Goal: Information Seeking & Learning: Learn about a topic

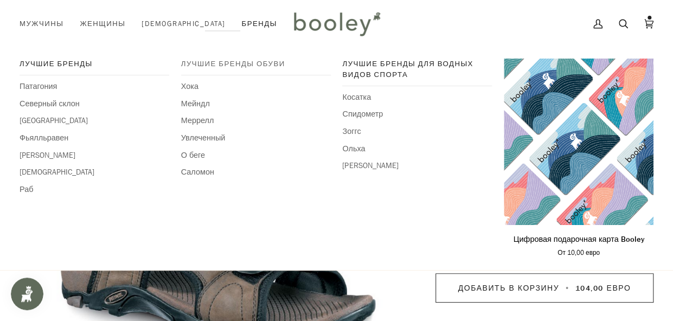
scroll to position [105, 0]
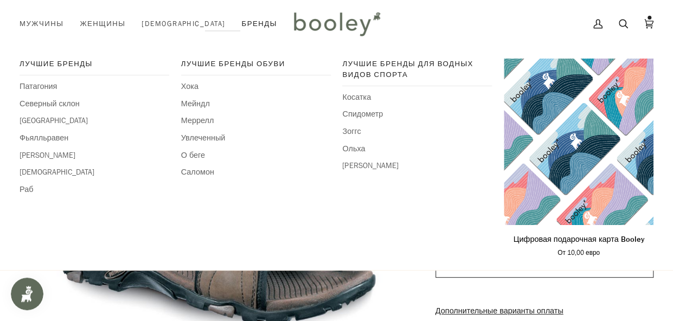
click at [312, 234] on div "Лучшие бренды обуви Хока Мейндл Меррелл Увлеченный О беге [GEOGRAPHIC_DATA]" at bounding box center [256, 159] width 150 height 201
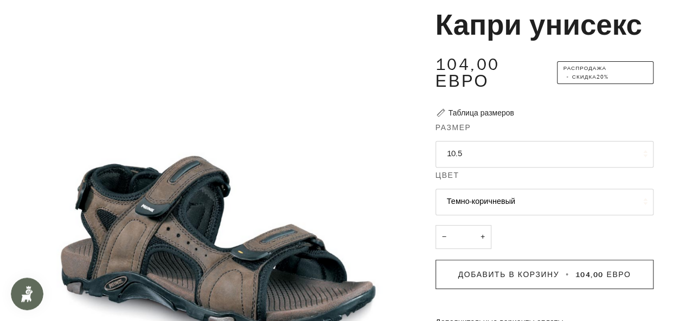
scroll to position [0, 0]
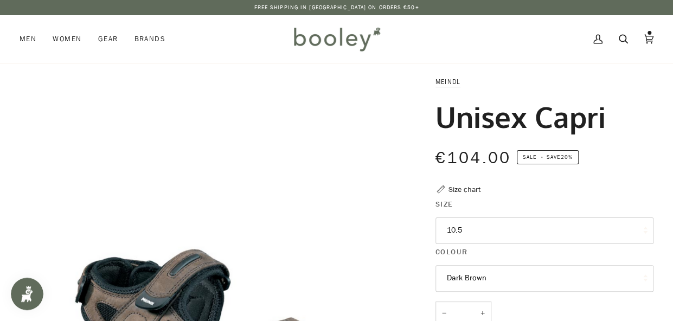
drag, startPoint x: 498, startPoint y: 125, endPoint x: 486, endPoint y: 127, distance: 12.1
click at [486, 127] on h1 "Unisex Capri" at bounding box center [521, 117] width 170 height 36
click at [560, 126] on h1 "Unisex Capri" at bounding box center [521, 117] width 170 height 36
click at [561, 121] on h1 "Unisex Capri" at bounding box center [521, 117] width 170 height 36
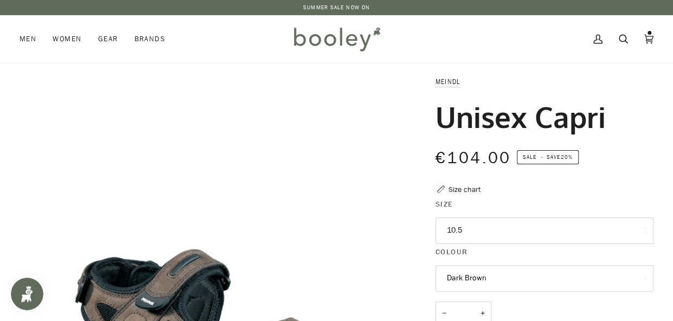
click at [559, 125] on h1 "Unisex Capri" at bounding box center [521, 117] width 170 height 36
drag, startPoint x: 437, startPoint y: 120, endPoint x: 607, endPoint y: 125, distance: 169.8
click at [607, 125] on div "Unisex Capri" at bounding box center [545, 117] width 218 height 36
click at [436, 88] on div "Meindl" at bounding box center [545, 87] width 218 height 23
drag, startPoint x: 436, startPoint y: 122, endPoint x: 551, endPoint y: 75, distance: 124.3
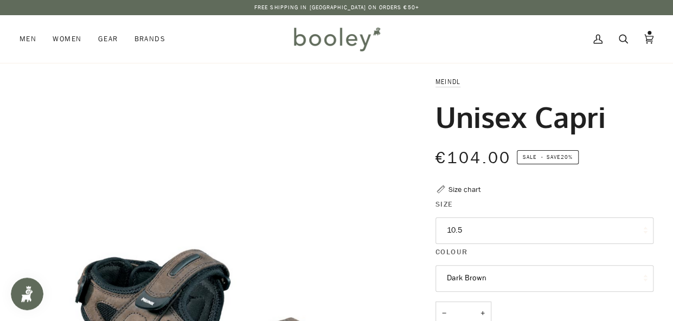
click at [612, 89] on div "Meindl" at bounding box center [545, 87] width 218 height 23
drag, startPoint x: 603, startPoint y: 131, endPoint x: 433, endPoint y: 84, distance: 176.2
copy div "[PERSON_NAME] Unisex Capri"
